Goal: Task Accomplishment & Management: Manage account settings

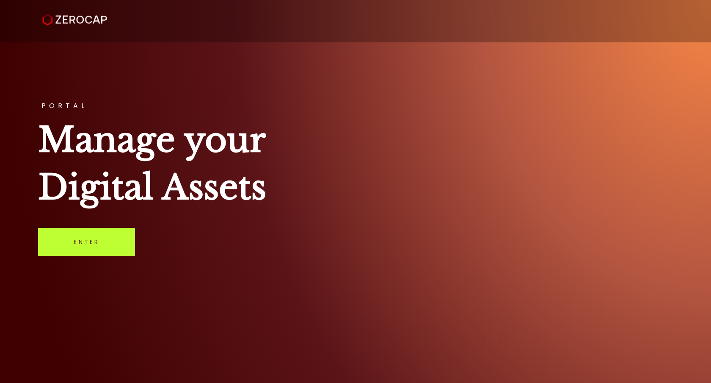
click at [92, 241] on link "Enter" at bounding box center [86, 242] width 97 height 28
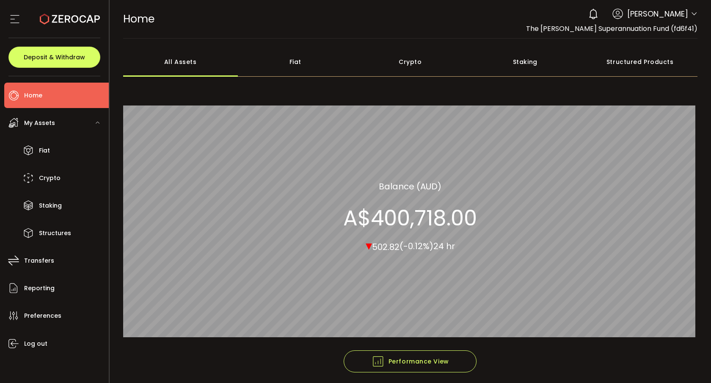
click at [664, 22] on div "0 Alexander Boffa Account The Boffa Superannuation Fund (fd6f41) Preferences Re…" at bounding box center [640, 14] width 113 height 19
click at [664, 15] on span "Alexander Boffa" at bounding box center [658, 13] width 61 height 11
click at [694, 14] on icon at bounding box center [694, 14] width 7 height 7
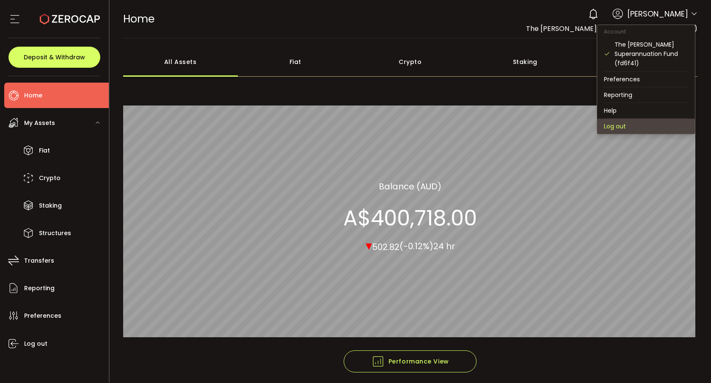
click at [642, 122] on li "Log out" at bounding box center [646, 126] width 98 height 15
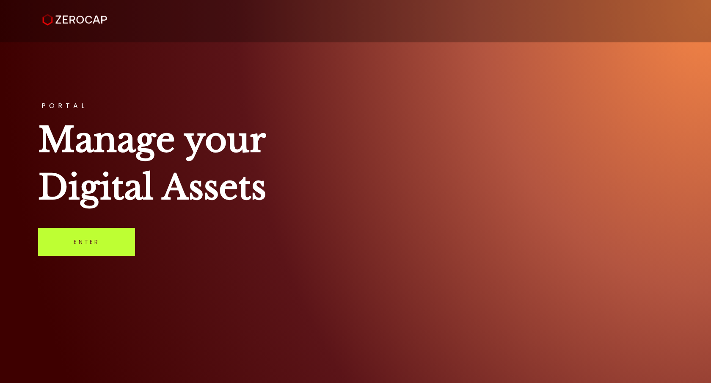
click at [87, 244] on link "Enter" at bounding box center [86, 242] width 97 height 28
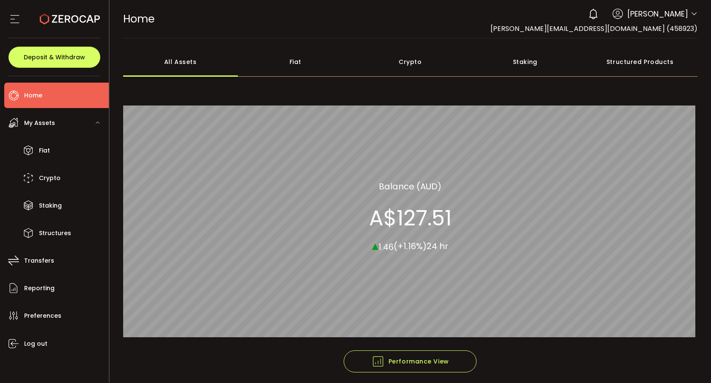
click at [675, 14] on span "Alexander Boffa" at bounding box center [658, 13] width 61 height 11
click at [687, 15] on div "0 Alexander Boffa" at bounding box center [640, 14] width 113 height 19
click at [694, 14] on icon at bounding box center [694, 14] width 7 height 7
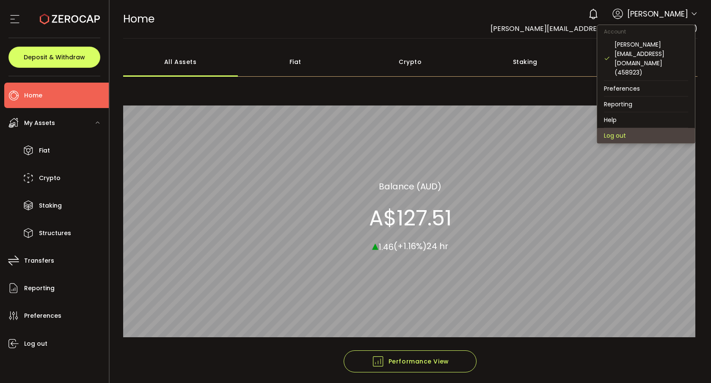
click at [640, 128] on li "Log out" at bounding box center [646, 135] width 98 height 15
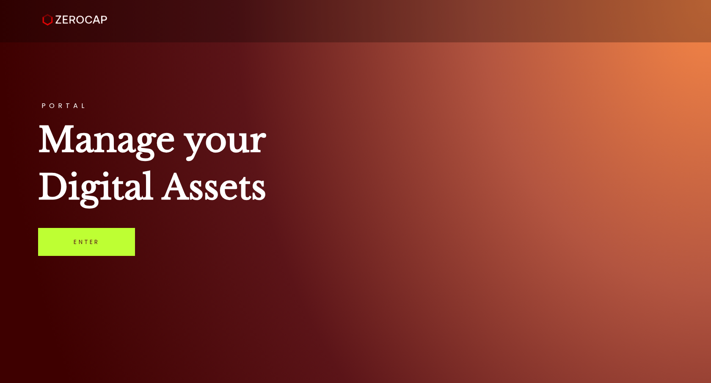
click at [97, 244] on link "Enter" at bounding box center [86, 242] width 97 height 28
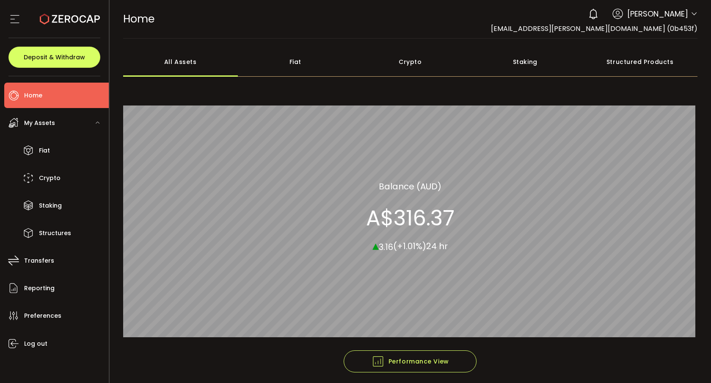
click at [672, 17] on span "Alexander Boffa" at bounding box center [658, 13] width 61 height 11
click at [688, 15] on div "0 Alexander Boffa Account ab@boffa.group (0b453f) Preferences Reporting Help Lo…" at bounding box center [640, 14] width 113 height 19
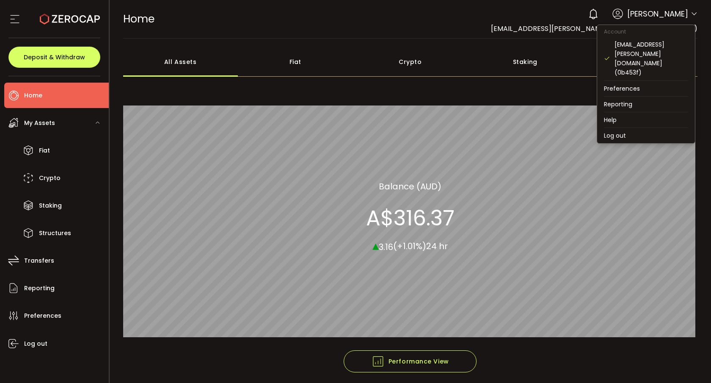
click at [691, 14] on icon at bounding box center [694, 14] width 7 height 7
click at [629, 81] on li "Preferences" at bounding box center [646, 88] width 98 height 15
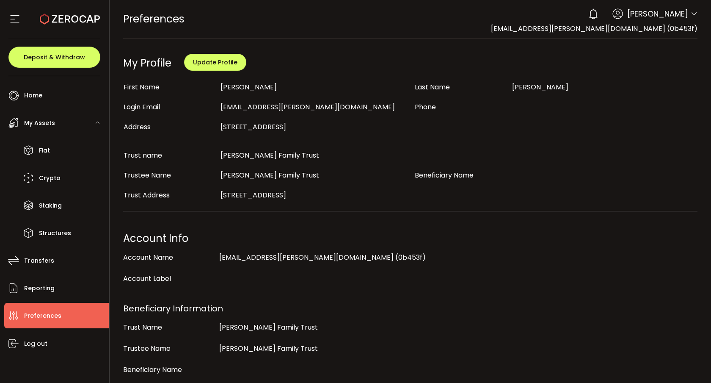
click at [691, 18] on span at bounding box center [694, 14] width 7 height 8
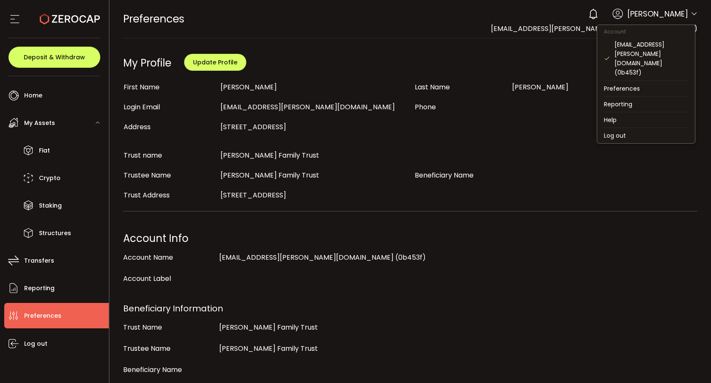
click at [691, 15] on icon at bounding box center [694, 14] width 7 height 7
click at [624, 128] on li "Log out" at bounding box center [646, 135] width 98 height 15
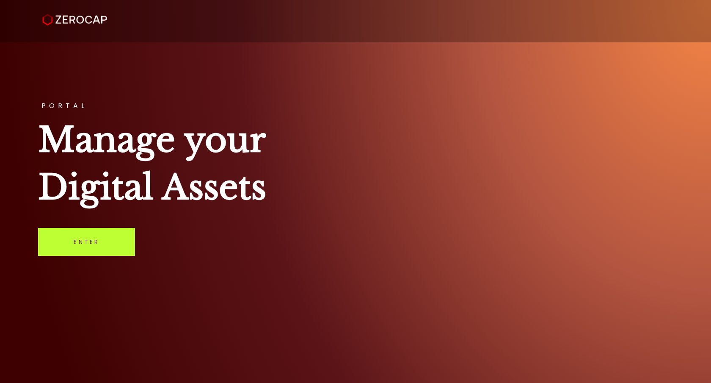
click at [91, 242] on link "Enter" at bounding box center [86, 242] width 97 height 28
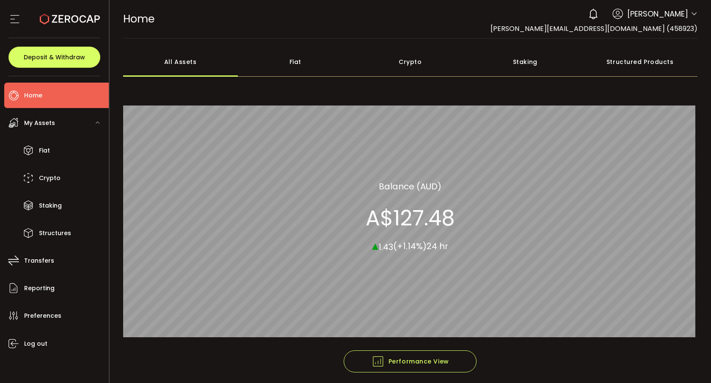
click at [666, 16] on span "[PERSON_NAME]" at bounding box center [658, 13] width 61 height 11
click at [693, 11] on icon at bounding box center [694, 14] width 7 height 7
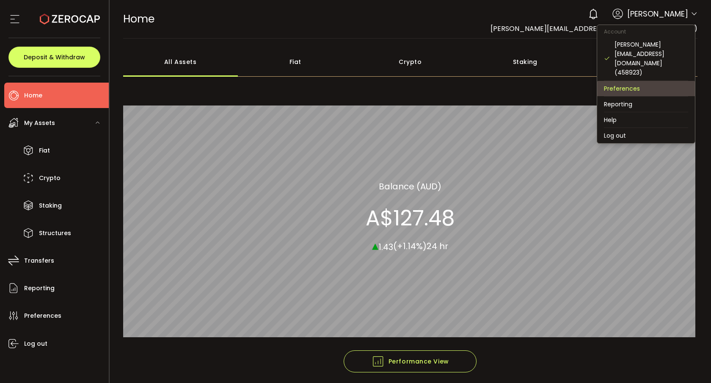
click at [651, 81] on li "Preferences" at bounding box center [646, 88] width 98 height 15
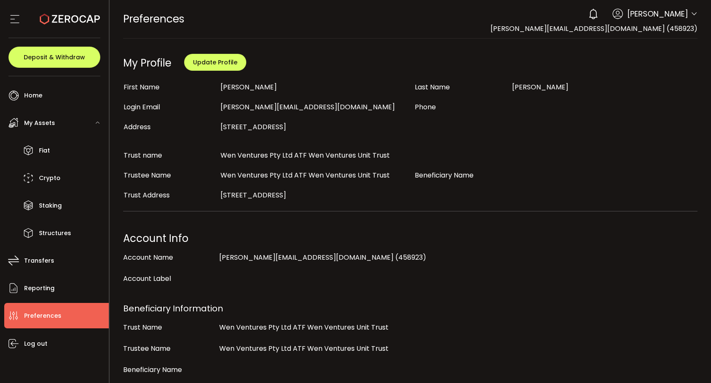
drag, startPoint x: 391, startPoint y: 154, endPoint x: 205, endPoint y: 153, distance: 185.9
click at [205, 153] on div "Trust name Wen Ventures Pty Ltd ATF Wen Ventures Unit Trust" at bounding box center [410, 154] width 583 height 11
copy div "Wen Ventures Pty Ltd ATF Wen Ventures Unit Trust"
